Goal: Task Accomplishment & Management: Complete application form

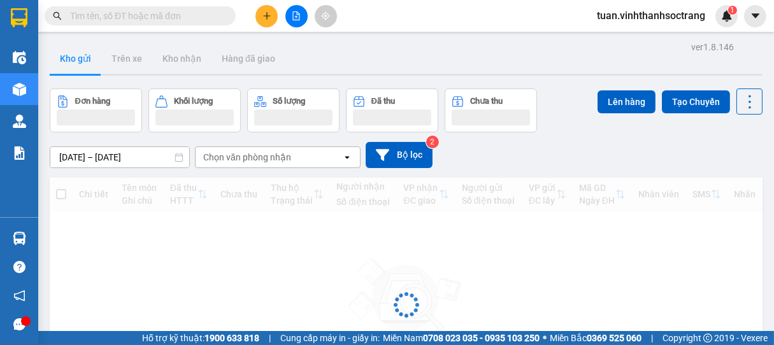
click at [275, 17] on button at bounding box center [266, 16] width 22 height 22
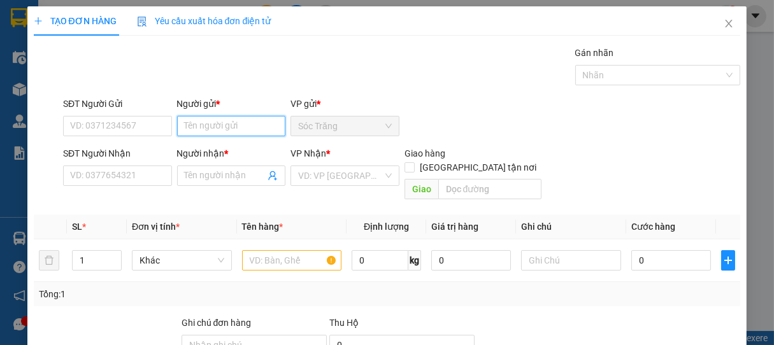
click at [207, 125] on input "Người gửi *" at bounding box center [231, 126] width 109 height 20
type input "h"
click at [262, 127] on input "HẬU AN PHONGH" at bounding box center [231, 126] width 109 height 20
click at [262, 127] on input "HẬU AN PHONG\" at bounding box center [231, 126] width 109 height 20
type input "HẬU AN PHONG"
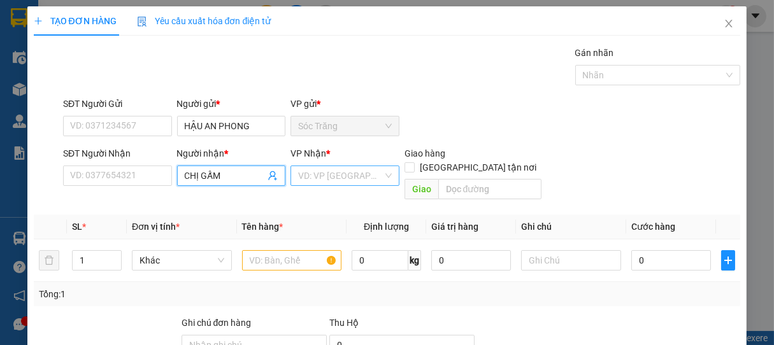
type input "CHỊ GẤM"
click at [307, 171] on input "search" at bounding box center [340, 175] width 85 height 19
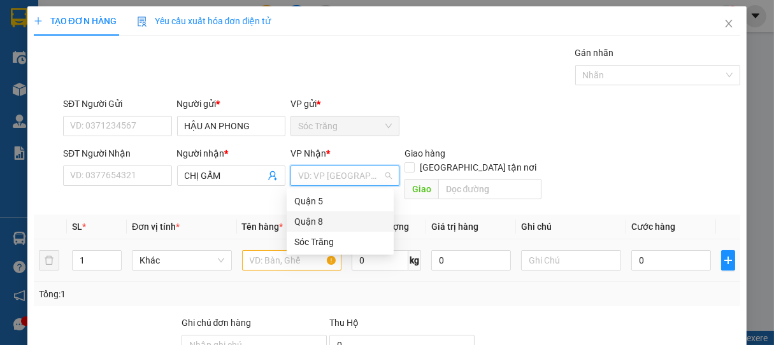
drag, startPoint x: 315, startPoint y: 221, endPoint x: 280, endPoint y: 233, distance: 37.1
click at [315, 221] on div "Quận 8" at bounding box center [340, 222] width 92 height 14
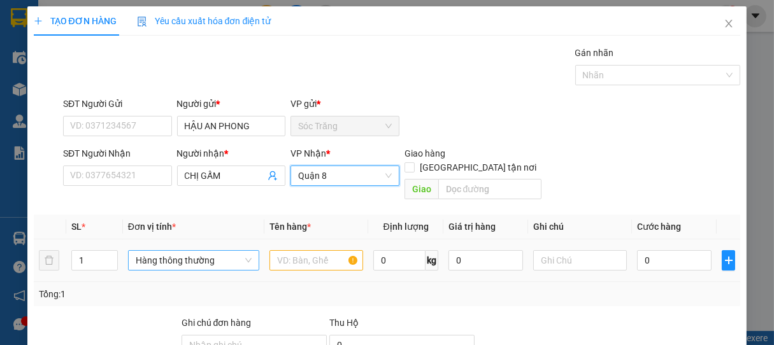
click at [159, 251] on span "Hàng thông thường" at bounding box center [194, 260] width 116 height 19
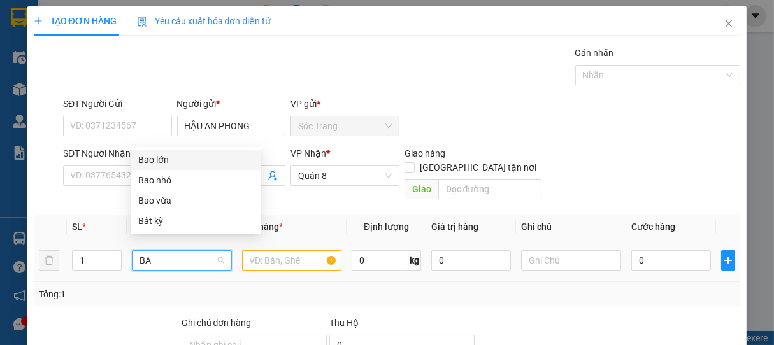
type input "BAO"
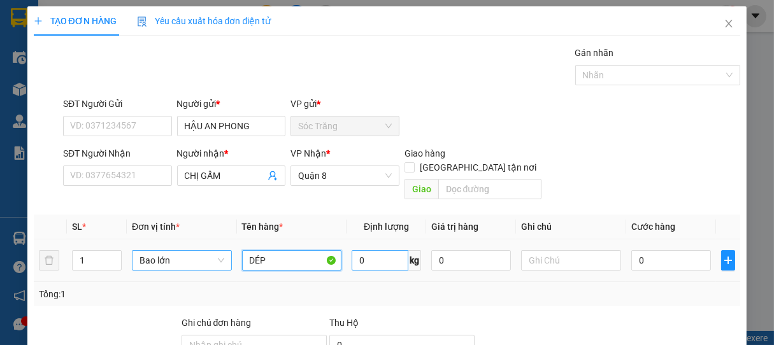
type input "DÉP"
click at [354, 250] on input "0" at bounding box center [380, 260] width 57 height 20
type input "50"
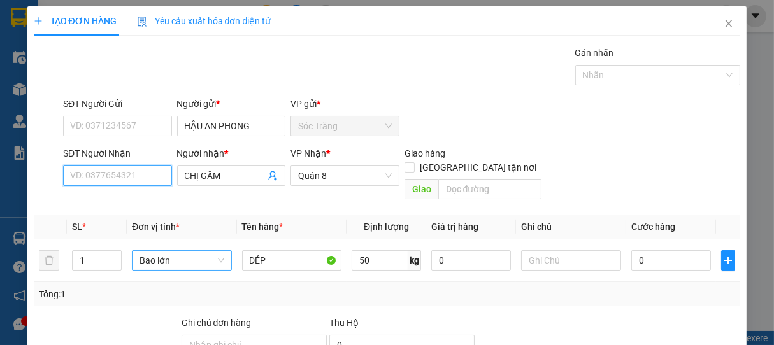
click at [149, 171] on input "SĐT Người Nhận" at bounding box center [117, 176] width 109 height 20
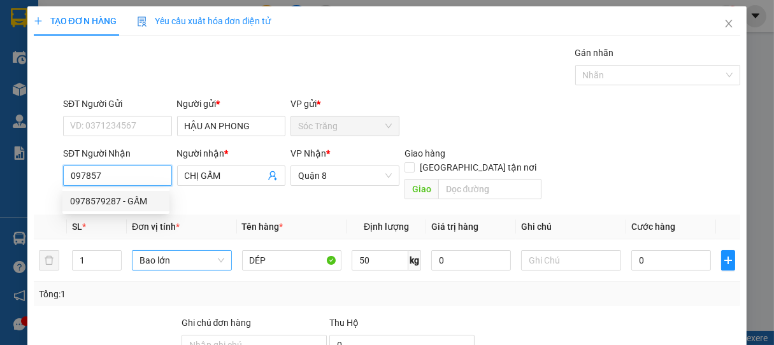
click at [136, 195] on div "0978579287 - GẤM" at bounding box center [116, 201] width 92 height 14
type input "0978579287"
type input "GẤM"
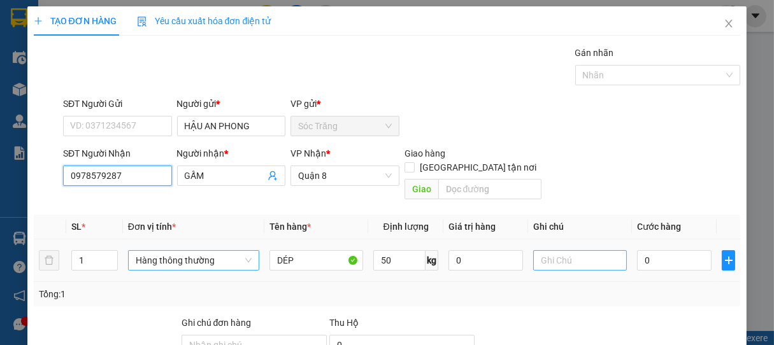
type input "0978579287"
click at [561, 255] on input "text" at bounding box center [580, 260] width 94 height 20
type input "1 BAO"
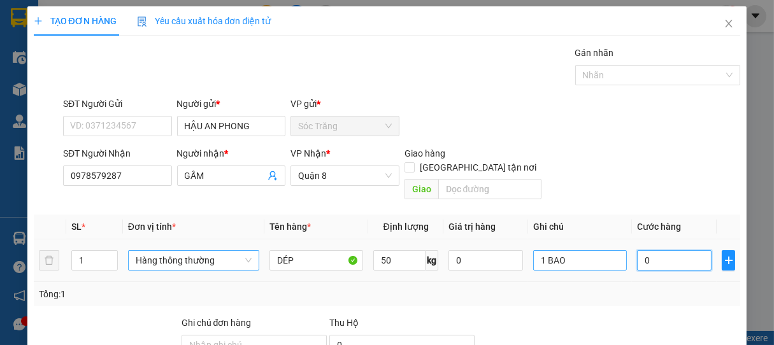
type input "4"
type input "40"
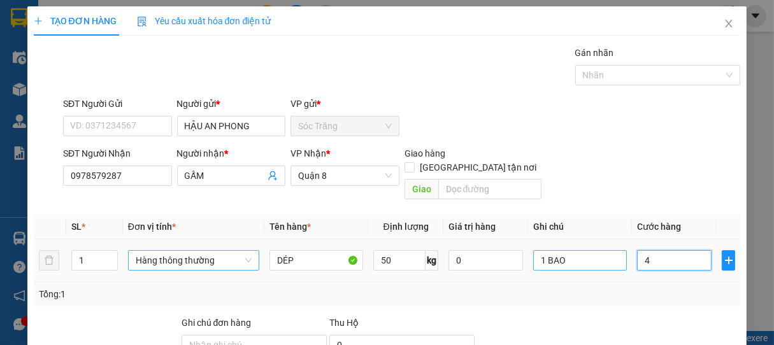
type input "40"
type input "400"
type input "4.000"
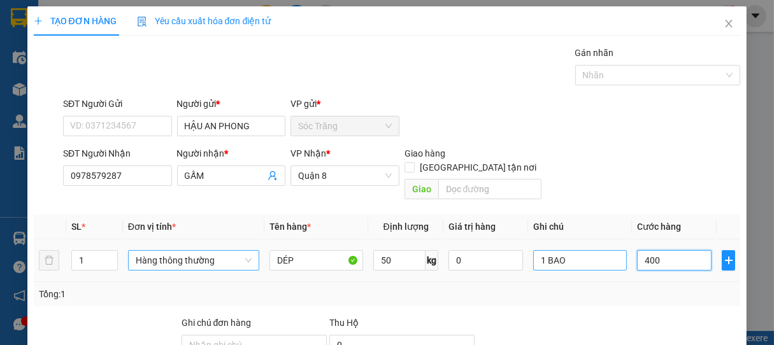
type input "4.000"
type input "40.000"
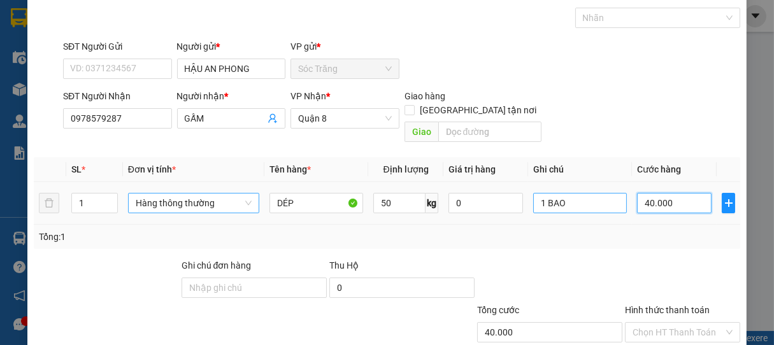
scroll to position [125, 0]
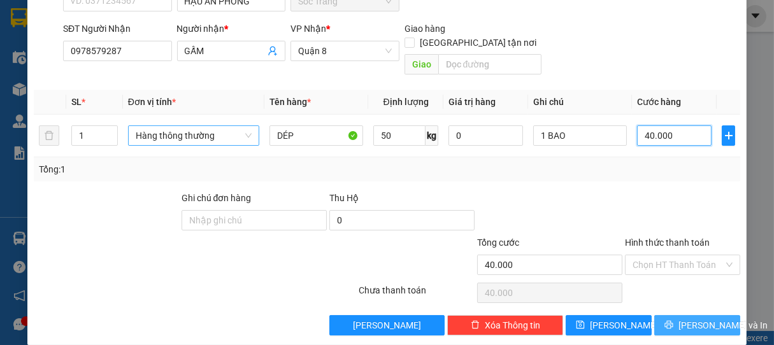
type input "40.000"
click at [679, 319] on span "Lưu và In" at bounding box center [723, 326] width 89 height 14
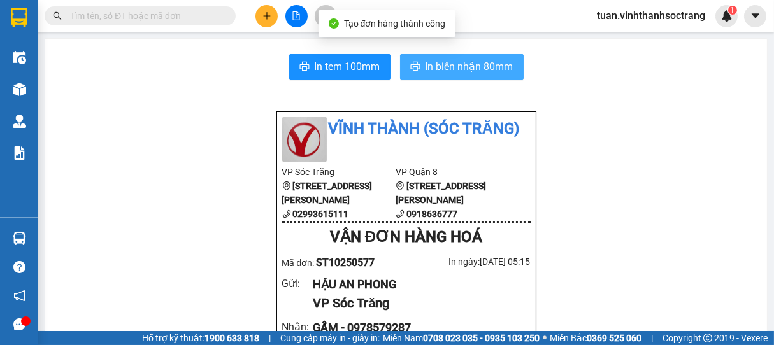
click at [466, 74] on button "In biên nhận 80mm" at bounding box center [462, 66] width 124 height 25
click at [429, 54] on button "In biên nhận 80mm" at bounding box center [462, 66] width 124 height 25
